Goal: Task Accomplishment & Management: Use online tool/utility

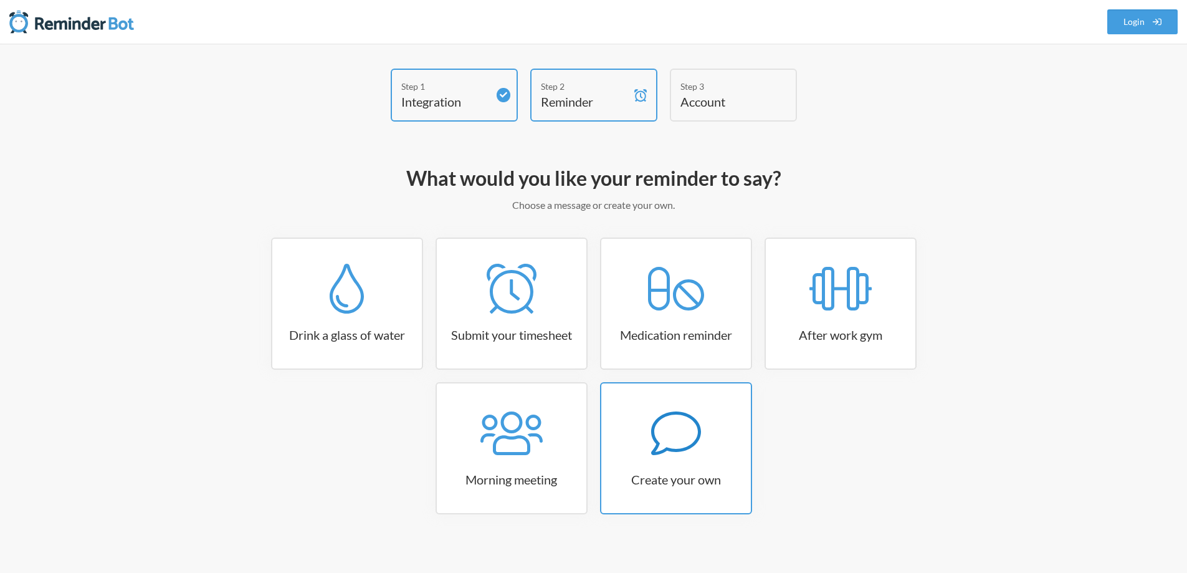
click at [680, 454] on icon at bounding box center [676, 433] width 50 height 50
select select "11:30:00"
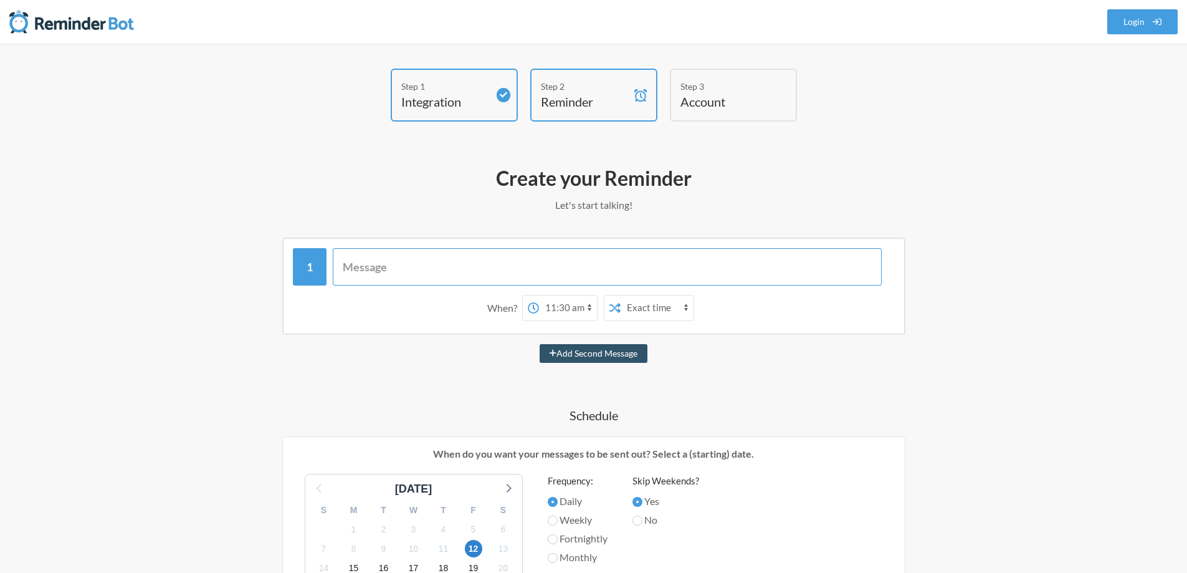
click at [498, 277] on input "text" at bounding box center [607, 266] width 549 height 37
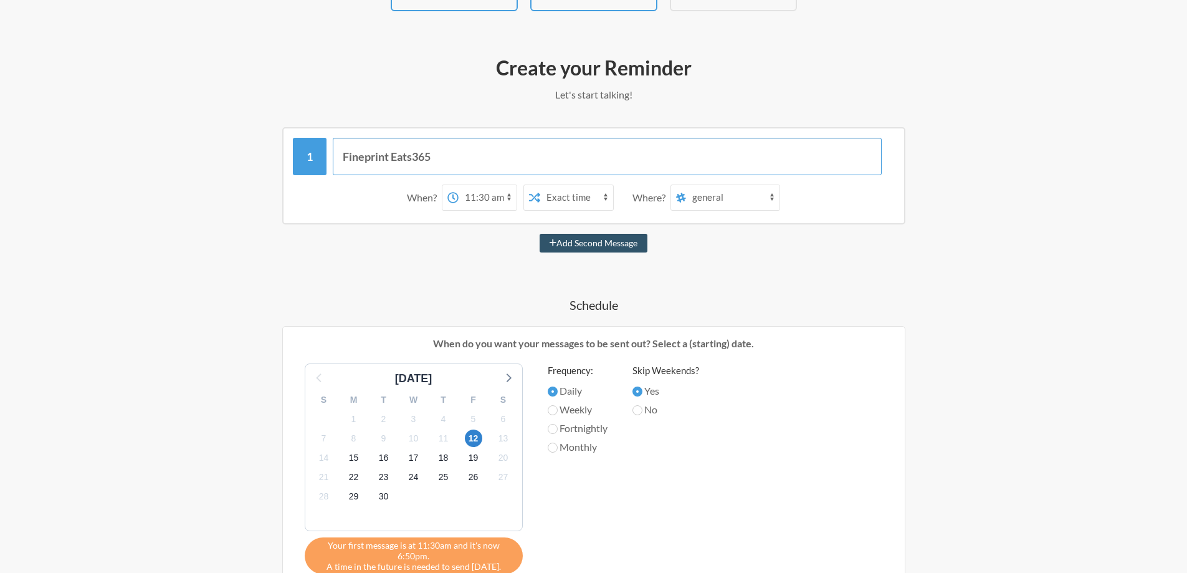
scroll to position [125, 0]
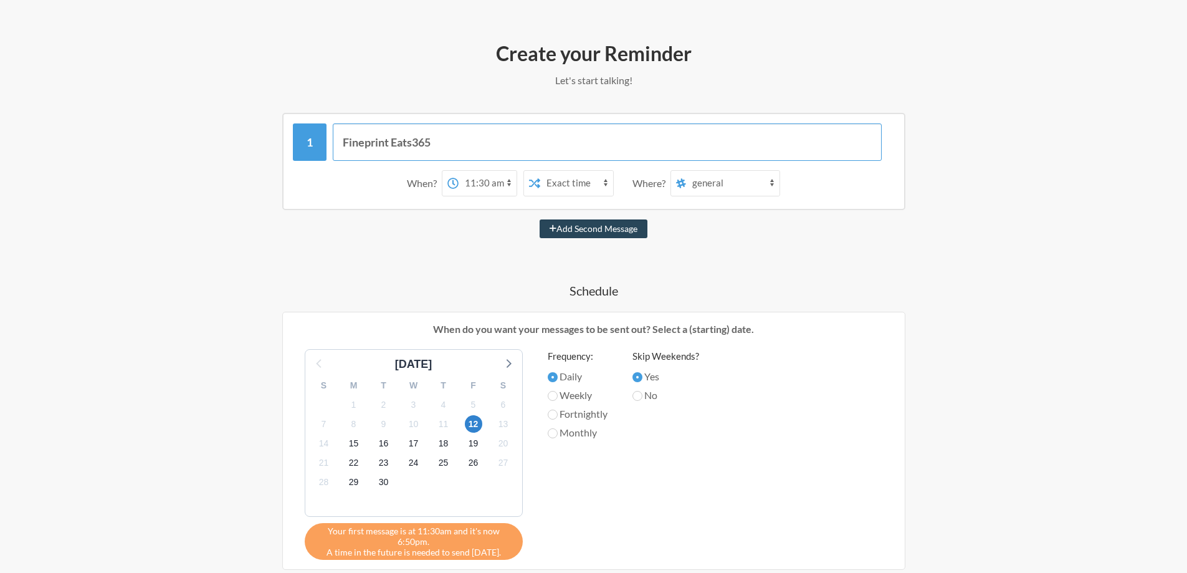
type input "Fineprint Eats365"
click at [573, 234] on button "Add Second Message" at bounding box center [594, 228] width 108 height 19
select select "12:30:00"
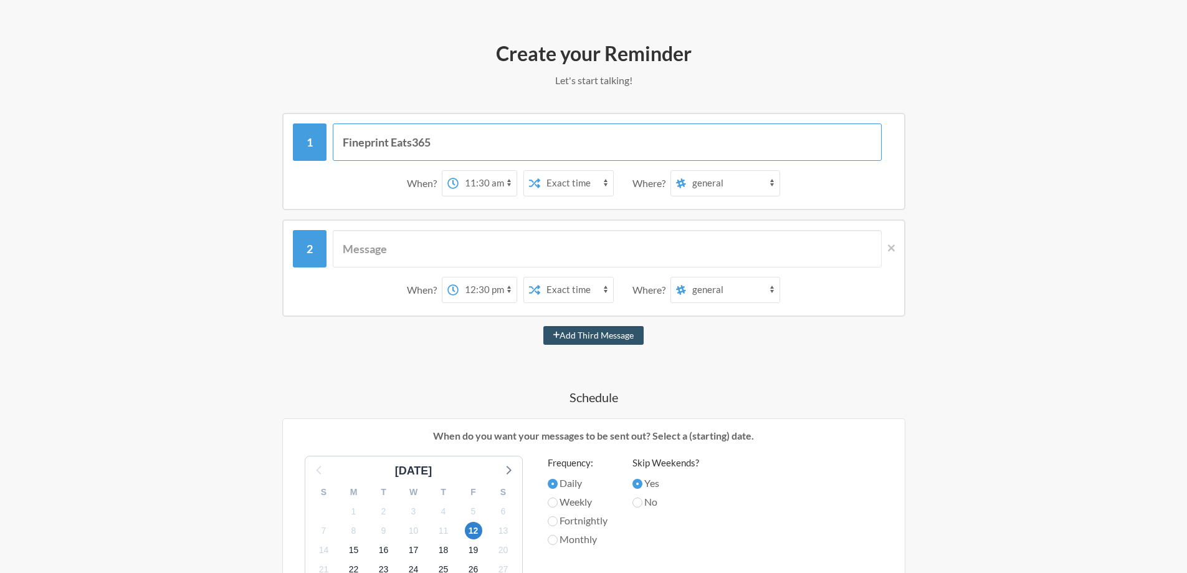
click at [448, 146] on input "Fineprint Eats365" at bounding box center [607, 141] width 549 height 37
type input "Fineprint Eats365 License Renewal"
click at [894, 244] on icon at bounding box center [891, 247] width 7 height 11
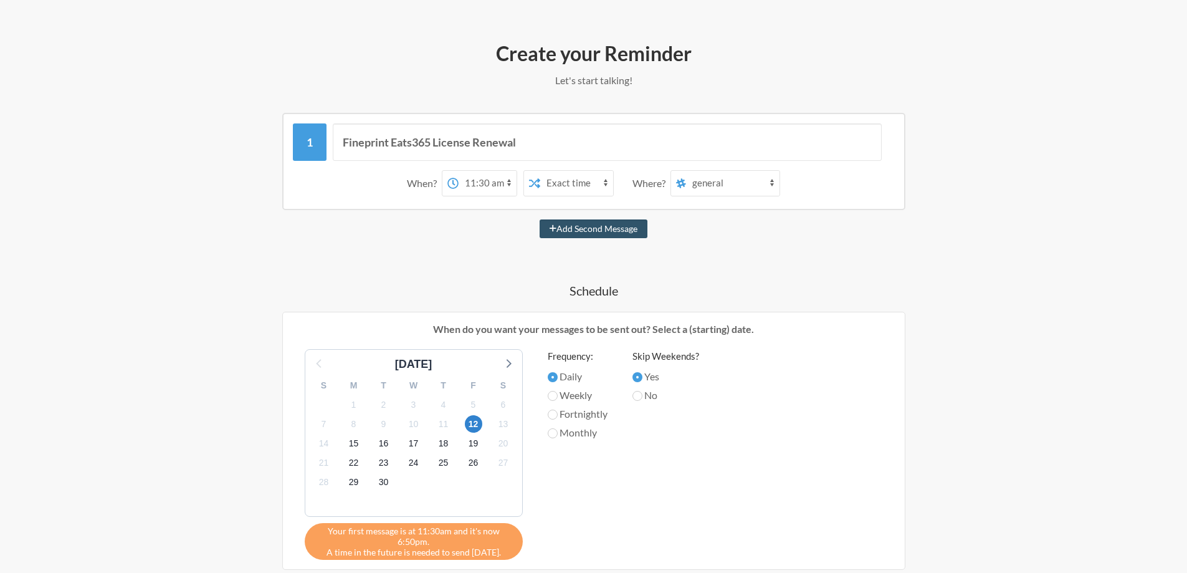
click at [484, 176] on select "12:00 am 12:15 am 12:30 am 12:45 am 1:00 am 1:15 am 1:30 am 1:45 am 2:00 am 2:1…" at bounding box center [488, 183] width 58 height 25
click at [654, 197] on div "When? 12:00 am 12:15 am 12:30 am 12:45 am 1:00 am 1:15 am 1:30 am 1:45 am 2:00 …" at bounding box center [594, 183] width 602 height 39
click at [580, 184] on select "Exact time Random time" at bounding box center [576, 183] width 73 height 25
click at [540, 171] on select "Exact time Random time" at bounding box center [576, 183] width 73 height 25
click at [556, 177] on select "Exact time Random time" at bounding box center [576, 183] width 73 height 25
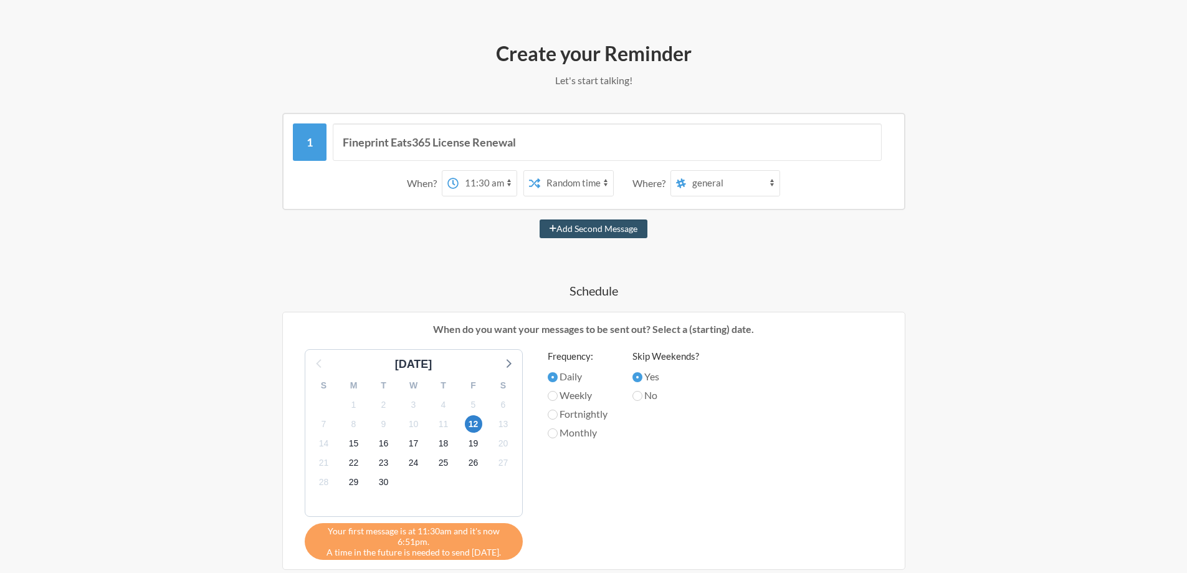
select select "false"
click at [540, 171] on select "Exact time Random time" at bounding box center [576, 183] width 73 height 25
click at [504, 185] on select "12:00 am 12:15 am 12:30 am 12:45 am 1:00 am 1:15 am 1:30 am 1:45 am 2:00 am 2:1…" at bounding box center [488, 183] width 58 height 25
click at [459, 171] on select "12:00 am 12:15 am 12:30 am 12:45 am 1:00 am 1:15 am 1:30 am 1:45 am 2:00 am 2:1…" at bounding box center [488, 183] width 58 height 25
click at [490, 183] on select "12:00 am 12:15 am 12:30 am 12:45 am 1:00 am 1:15 am 1:30 am 1:45 am 2:00 am 2:1…" at bounding box center [488, 183] width 58 height 25
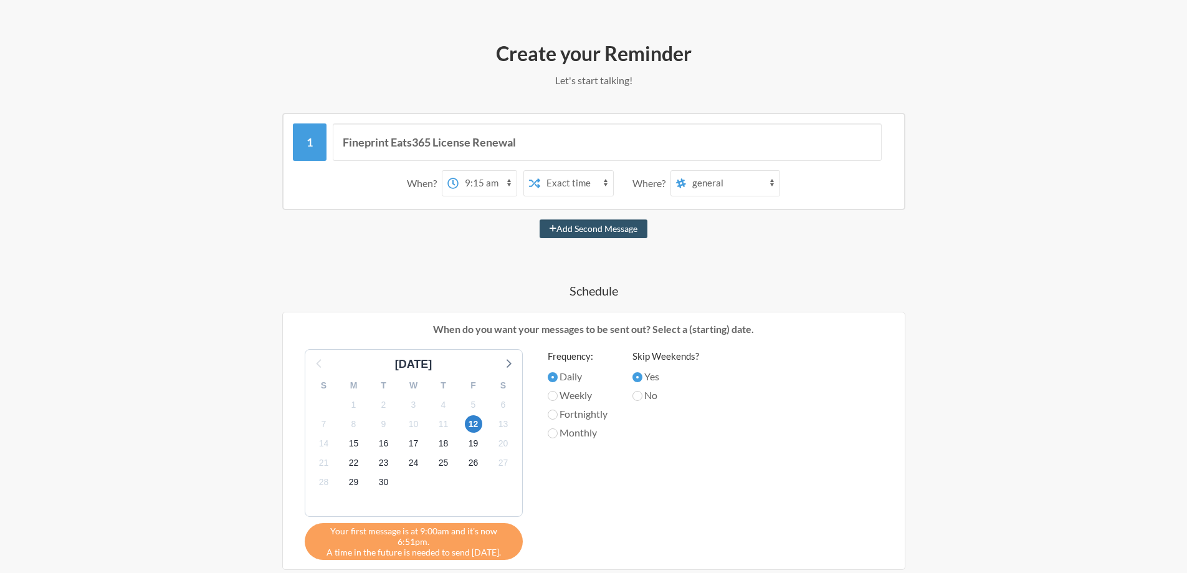
click at [459, 171] on select "12:00 am 12:15 am 12:30 am 12:45 am 1:00 am 1:15 am 1:30 am 1:45 am 2:00 am 2:1…" at bounding box center [488, 183] width 58 height 25
click at [731, 179] on select "general dev crashes design amc house321 server pipeline gymbox office okibook d…" at bounding box center [732, 183] width 93 height 25
drag, startPoint x: 731, startPoint y: 179, endPoint x: 523, endPoint y: 190, distance: 208.4
click at [731, 179] on select "general dev crashes design amc house321 server pipeline gymbox office okibook d…" at bounding box center [732, 183] width 93 height 25
click at [469, 187] on select "12:00 am 12:15 am 12:30 am 12:45 am 1:00 am 1:15 am 1:30 am 1:45 am 2:00 am 2:1…" at bounding box center [488, 183] width 58 height 25
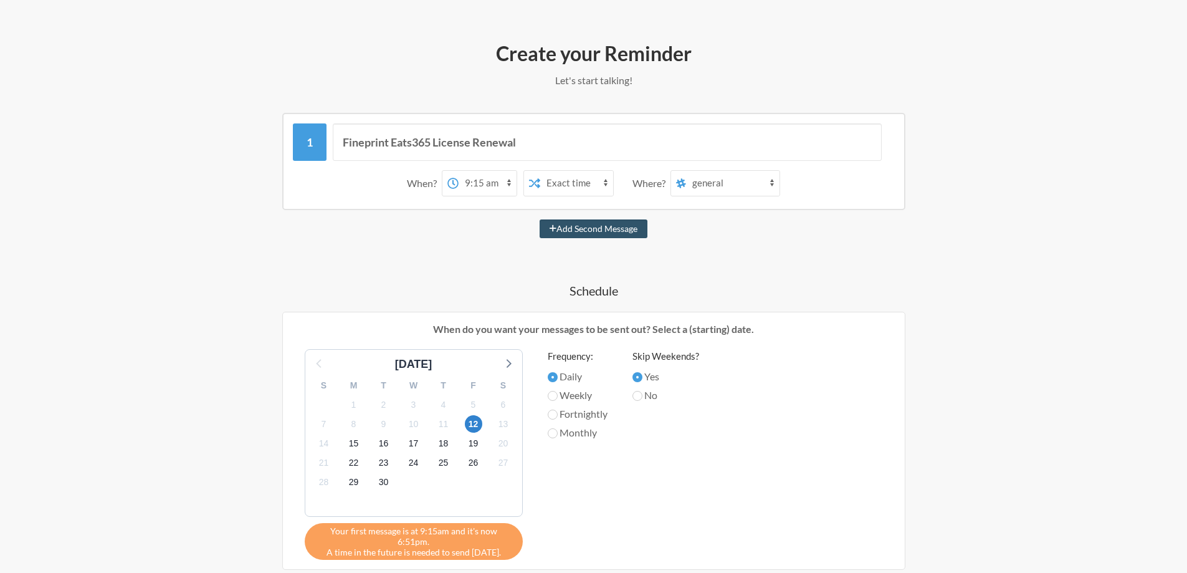
select select "09:00:00"
click at [459, 171] on select "12:00 am 12:15 am 12:30 am 12:45 am 1:00 am 1:15 am 1:30 am 1:45 am 2:00 am 2:1…" at bounding box center [488, 183] width 58 height 25
click at [717, 188] on select "general dev crashes design amc house321 server pipeline gymbox office okibook d…" at bounding box center [732, 183] width 93 height 25
select select "C0924DM295M"
click at [687, 171] on select "general dev crashes design amc house321 server pipeline gymbox office okibook d…" at bounding box center [732, 183] width 93 height 25
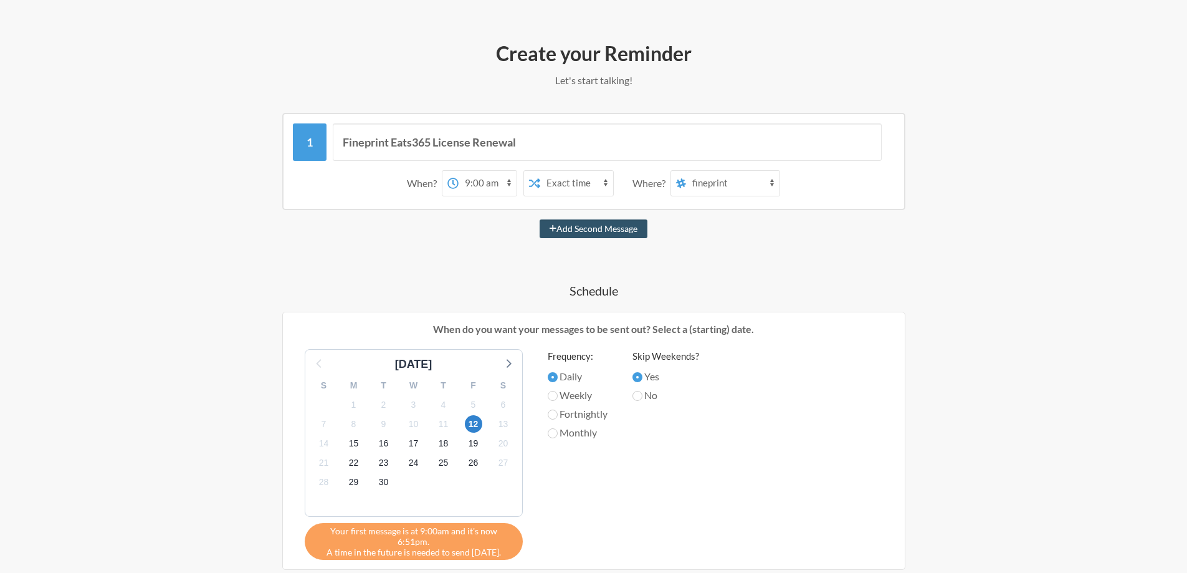
click at [794, 186] on div "When? 12:00 am 12:15 am 12:30 am 12:45 am 1:00 am 1:15 am 1:30 am 1:45 am 2:00 …" at bounding box center [594, 183] width 602 height 39
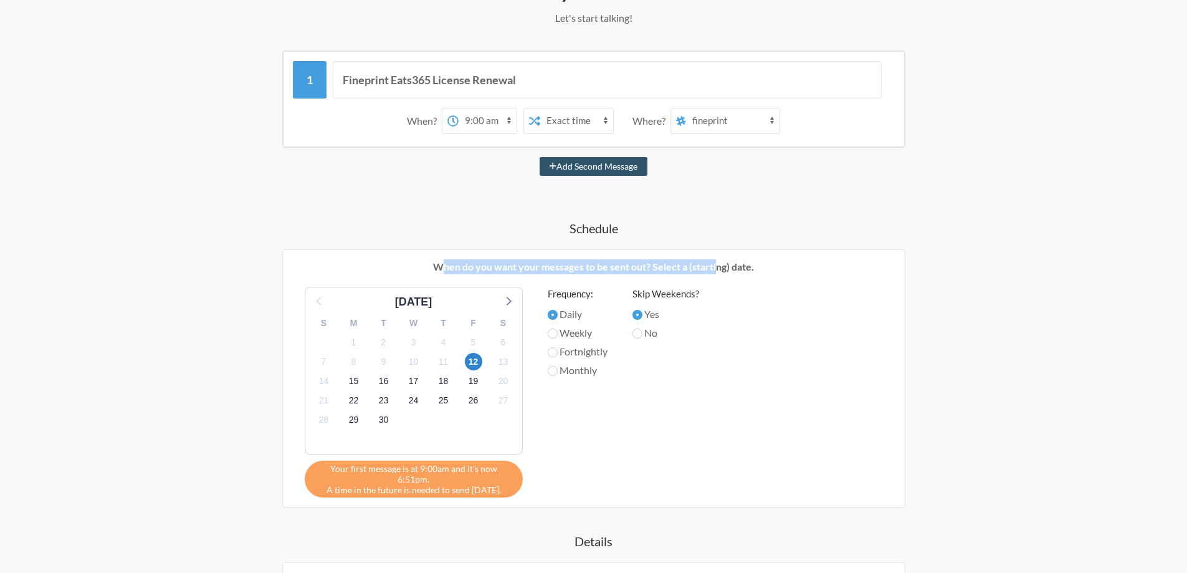
drag, startPoint x: 446, startPoint y: 269, endPoint x: 716, endPoint y: 271, distance: 270.4
click at [716, 271] on p "When do you want your messages to be sent out? Select a (starting) date." at bounding box center [593, 266] width 603 height 15
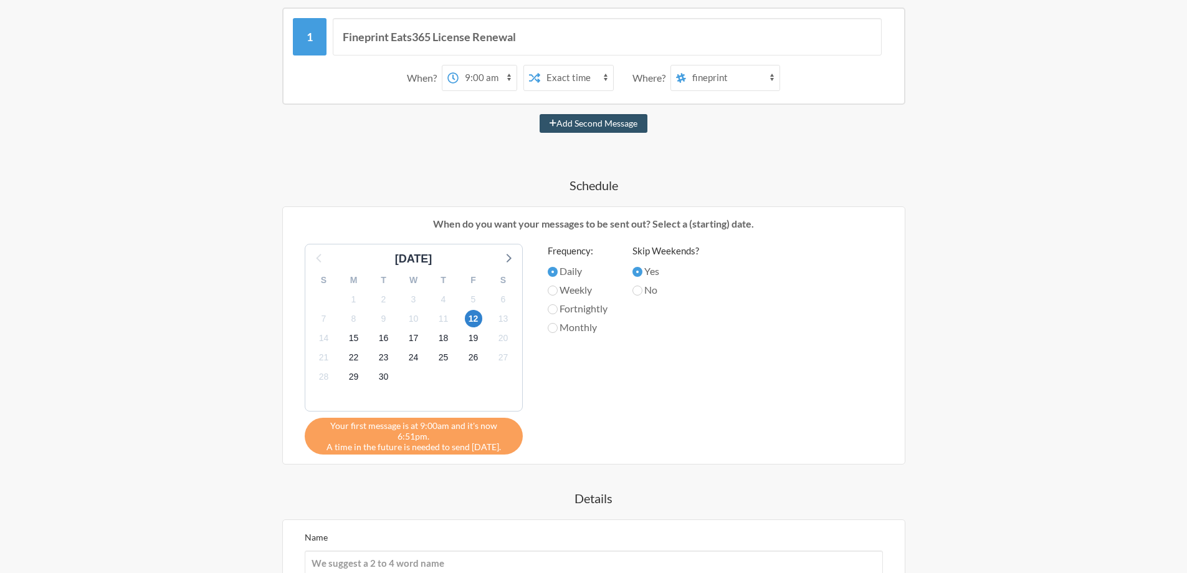
scroll to position [249, 0]
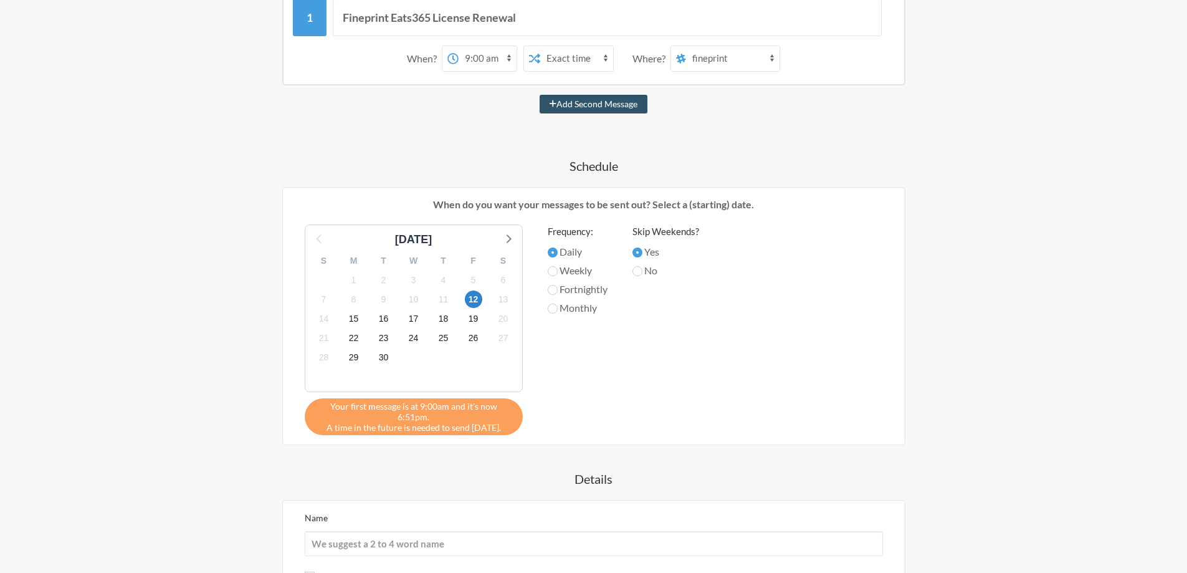
drag, startPoint x: 371, startPoint y: 416, endPoint x: 432, endPoint y: 416, distance: 61.1
click at [432, 416] on div "Your first message is at 9:00am and it's now 6:51pm. A time in the future is ne…" at bounding box center [414, 416] width 218 height 37
drag, startPoint x: 432, startPoint y: 416, endPoint x: 442, endPoint y: 413, distance: 11.2
click at [432, 416] on div "Your first message is at 9:00am and it's now 6:51pm. A time in the future is ne…" at bounding box center [414, 416] width 218 height 37
click at [508, 239] on icon at bounding box center [508, 238] width 16 height 16
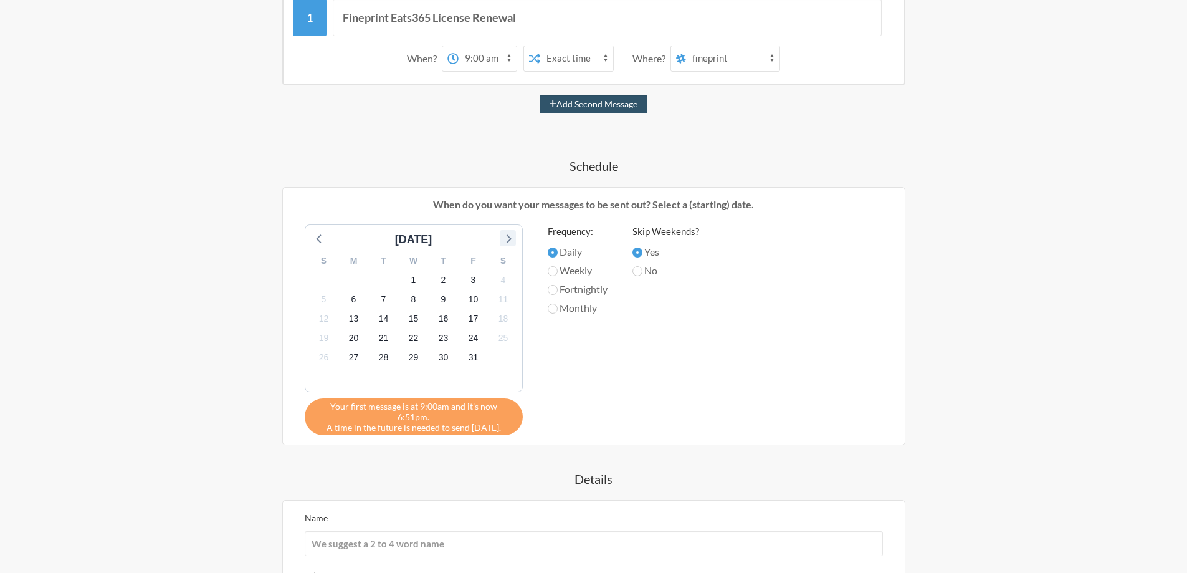
click at [508, 239] on icon at bounding box center [508, 238] width 16 height 16
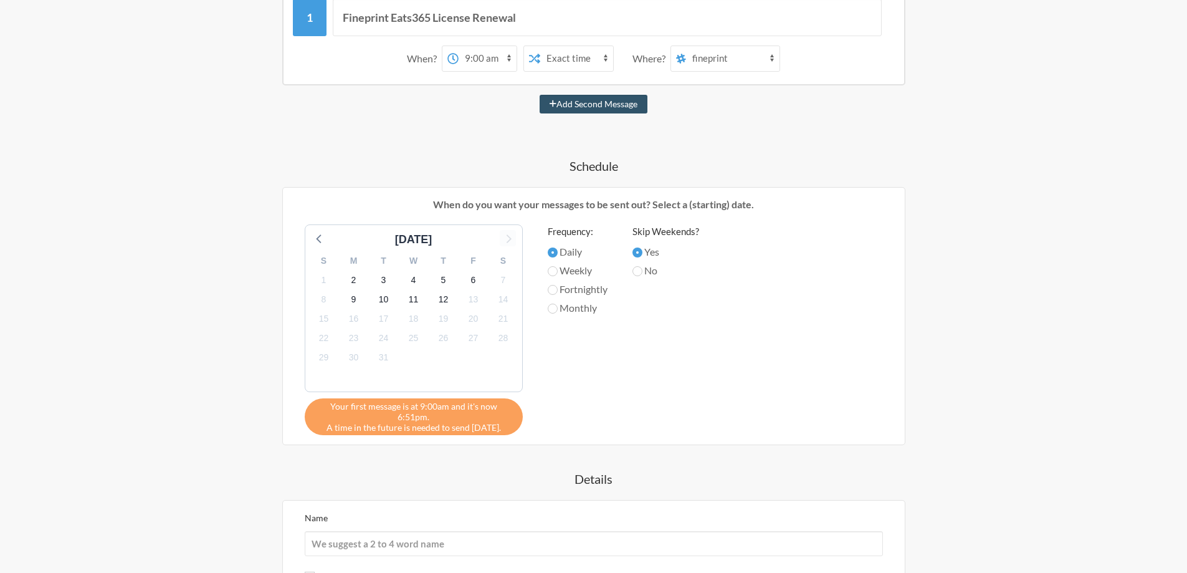
click at [508, 239] on div "[DATE]" at bounding box center [414, 239] width 204 height 17
click at [606, 440] on div "Fineprint Eats365 License Renewal When? 12:00 am 12:15 am 12:30 am 12:45 am 1:0…" at bounding box center [593, 334] width 723 height 692
click at [583, 421] on div "[DATE] S M T W T F S 1 2 3 4 5 6 7 8 9 10 11 12 13 14 15 16 17 18 19 20 21 22 2…" at bounding box center [593, 329] width 603 height 211
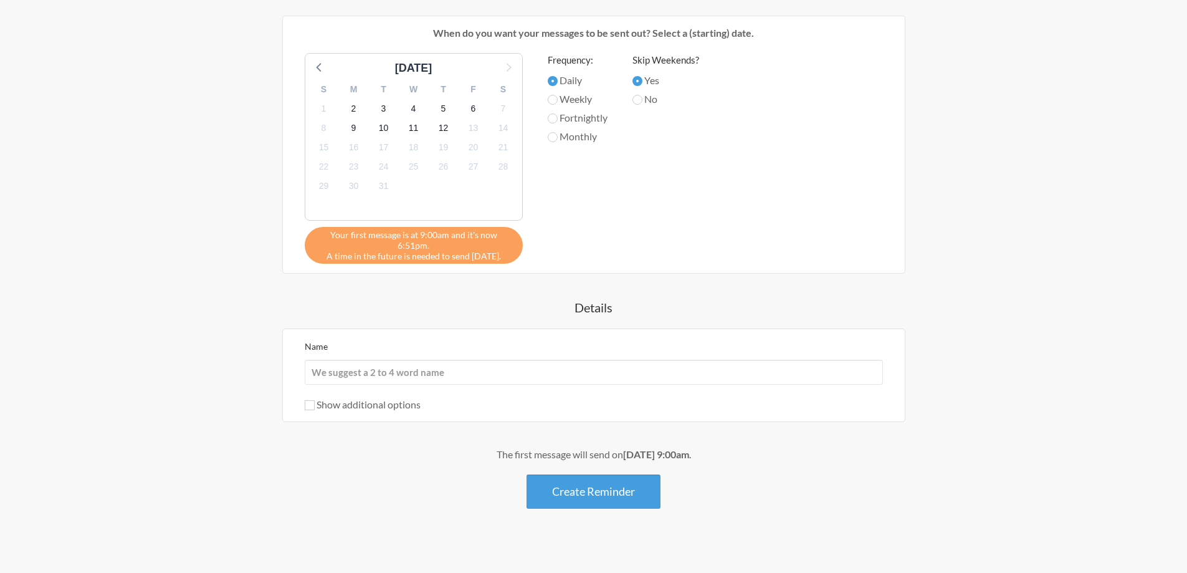
scroll to position [0, 0]
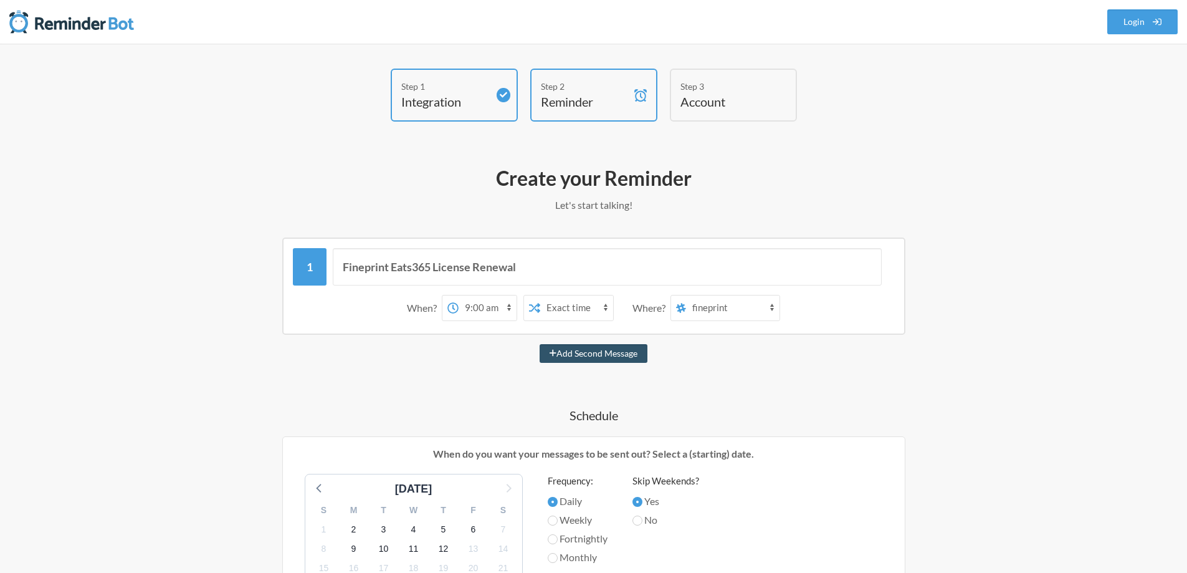
click at [720, 105] on h4 "Account" at bounding box center [723, 101] width 87 height 17
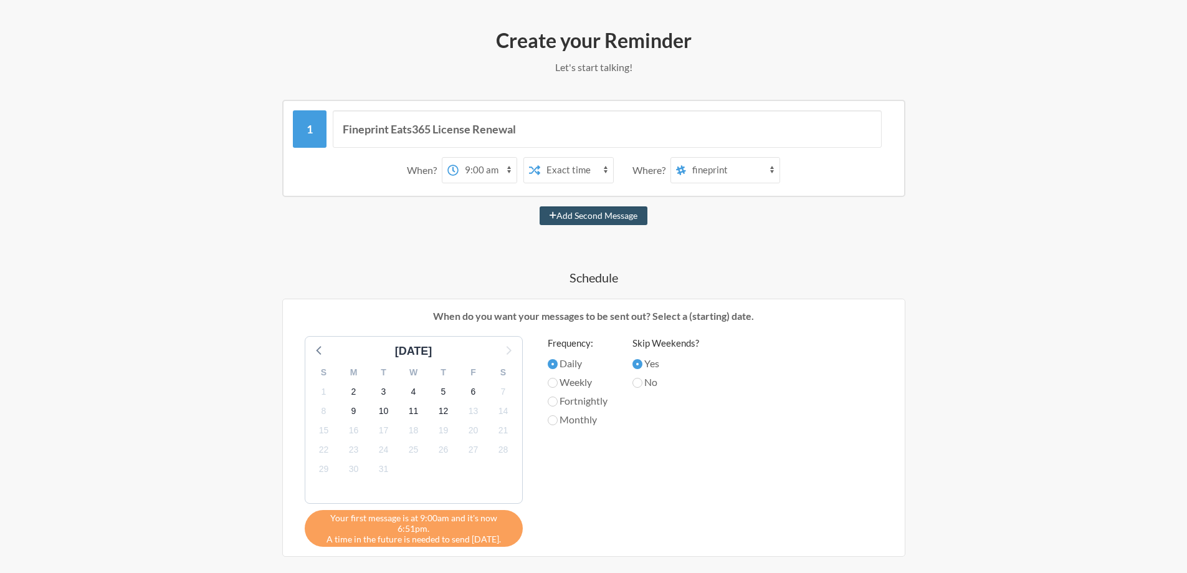
scroll to position [187, 0]
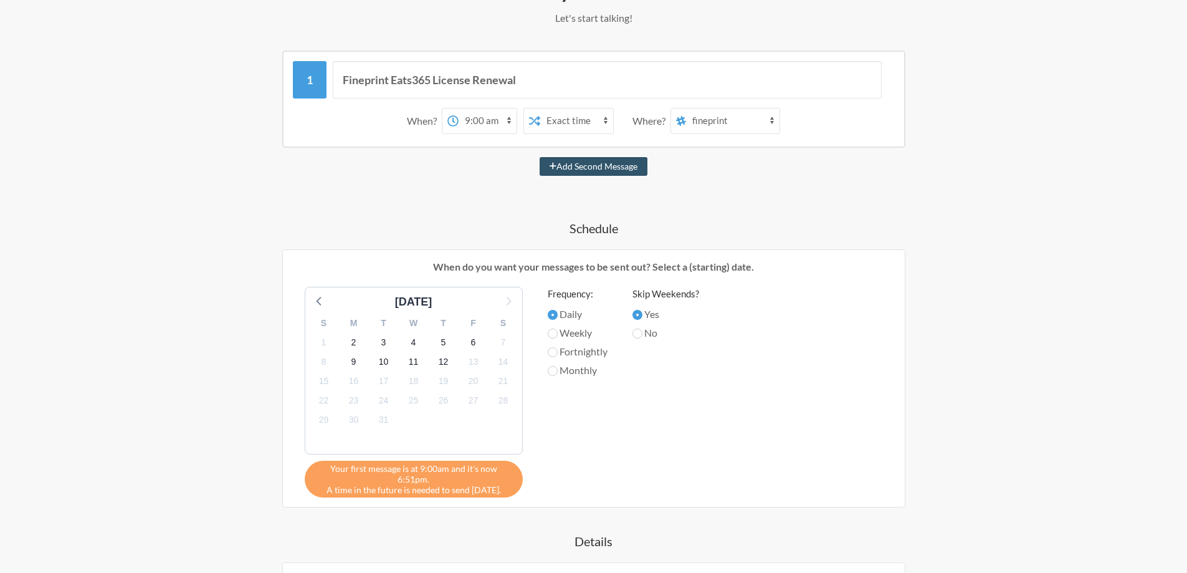
click at [434, 272] on p "When do you want your messages to be sent out? Select a (starting) date." at bounding box center [593, 266] width 603 height 15
click at [318, 80] on div "Fineprint Eats365 License Renewal" at bounding box center [594, 79] width 602 height 37
